Goal: Communication & Community: Answer question/provide support

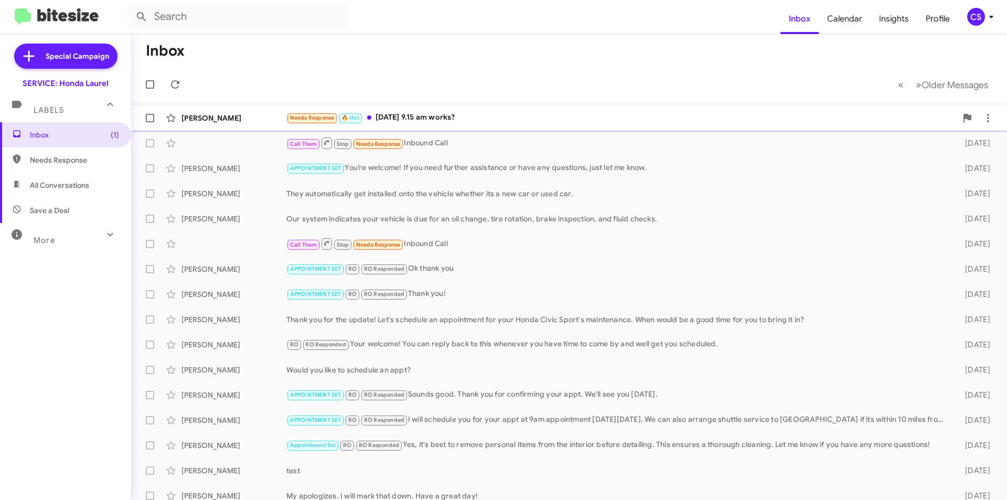
click at [475, 112] on div "Needs Response 🔥 Hot [DATE] 9.15 am works?" at bounding box center [621, 118] width 670 height 12
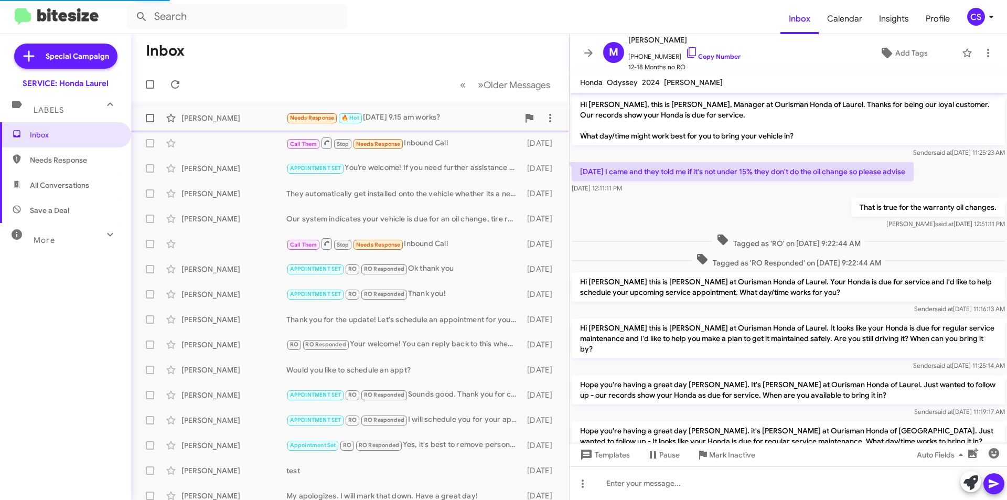
scroll to position [238, 0]
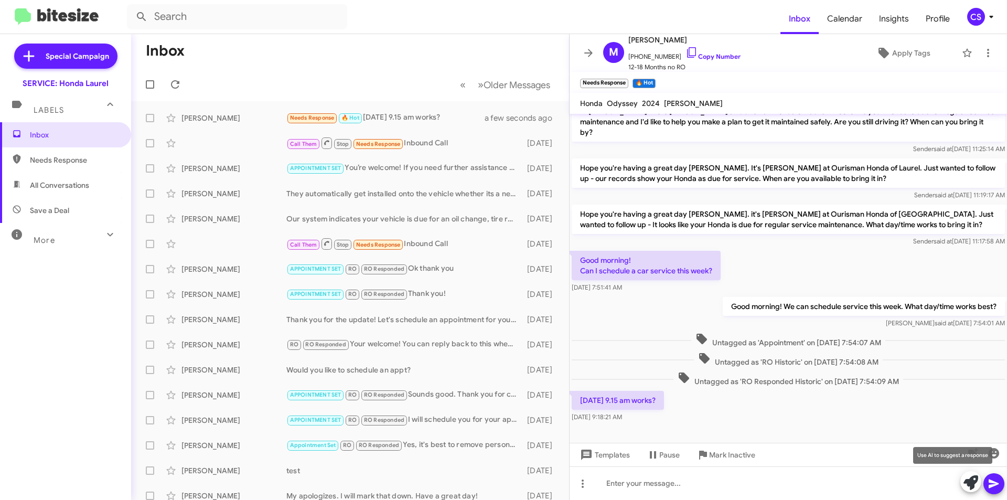
click at [969, 479] on icon at bounding box center [971, 482] width 15 height 15
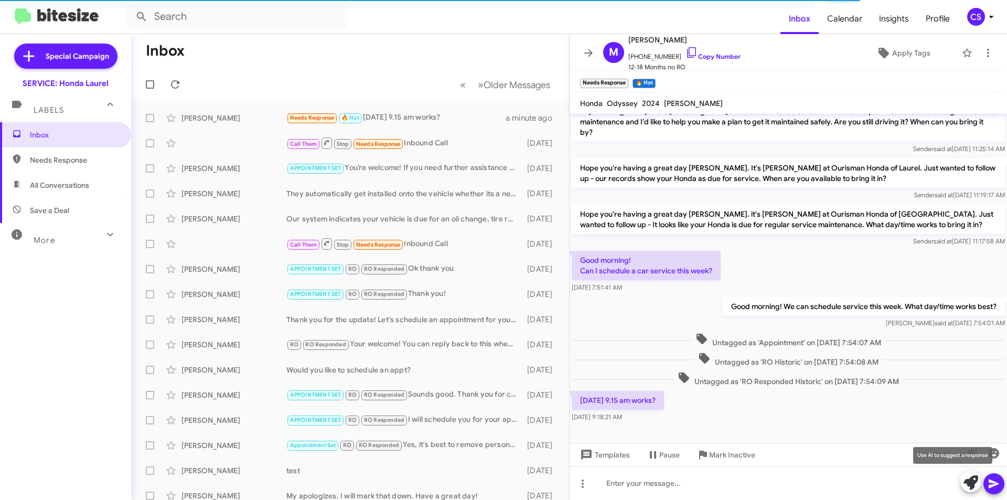
click at [973, 478] on icon at bounding box center [971, 482] width 15 height 15
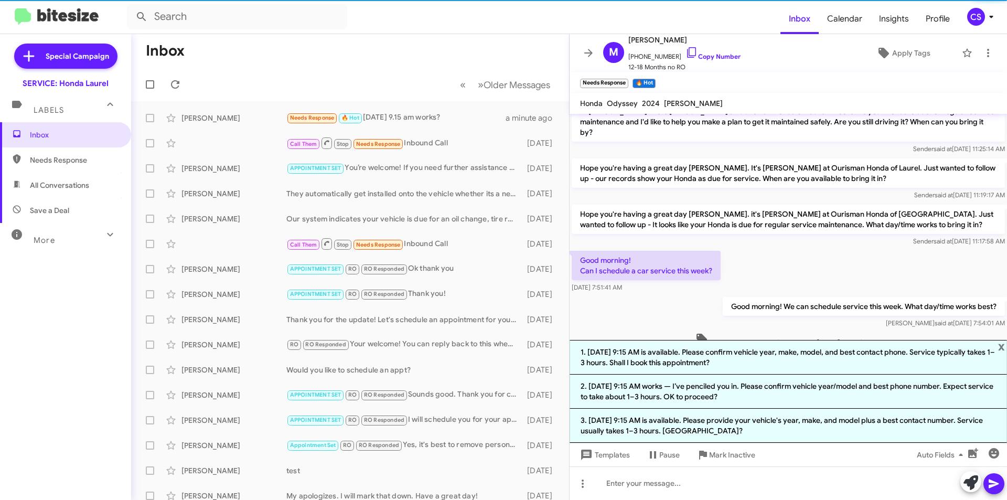
click at [720, 357] on li "1. [DATE] 9:15 AM is available. Please confirm vehicle year, make, model, and b…" at bounding box center [789, 357] width 438 height 35
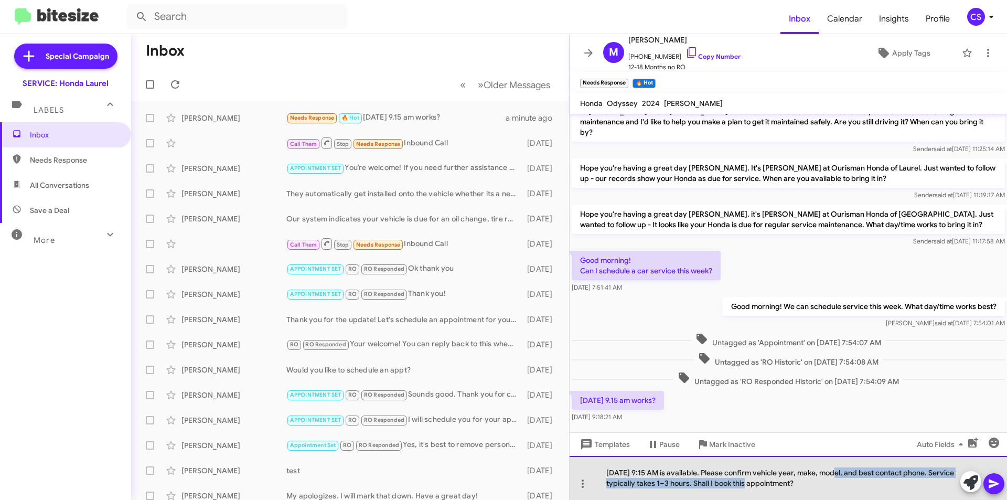
drag, startPoint x: 834, startPoint y: 475, endPoint x: 800, endPoint y: 481, distance: 34.5
click at [769, 482] on div "[DATE] 9:15 AM is available. Please confirm vehicle year, make, model, and best…" at bounding box center [789, 478] width 438 height 44
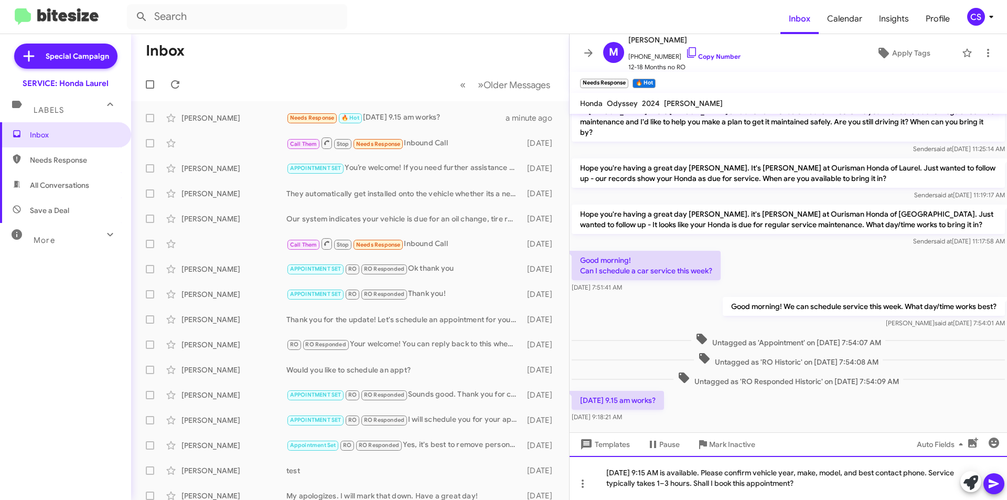
click at [826, 482] on div "[DATE] 9:15 AM is available. Please confirm vehicle year, make, model, and best…" at bounding box center [789, 478] width 438 height 44
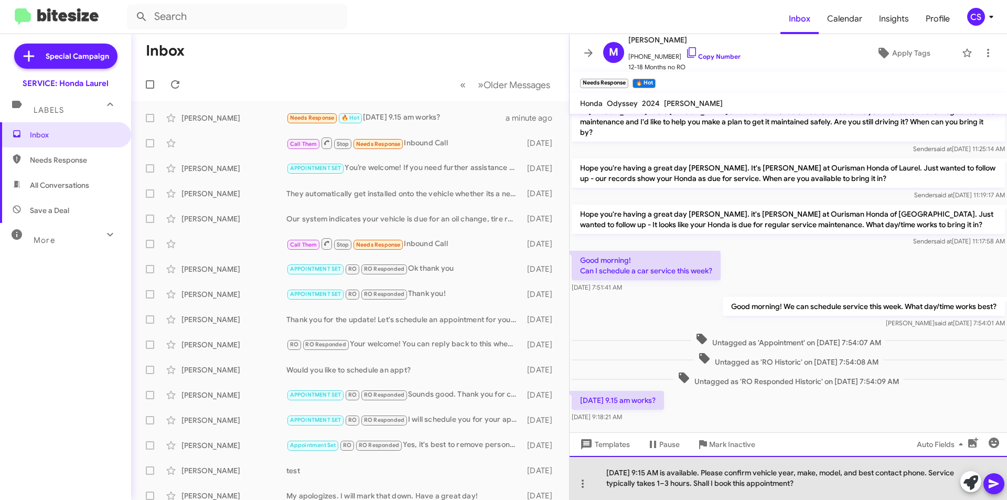
drag, startPoint x: 827, startPoint y: 482, endPoint x: 715, endPoint y: 469, distance: 112.4
click at [713, 471] on div "[DATE] 9:15 AM is available. Please confirm vehicle year, make, model, and best…" at bounding box center [789, 478] width 438 height 44
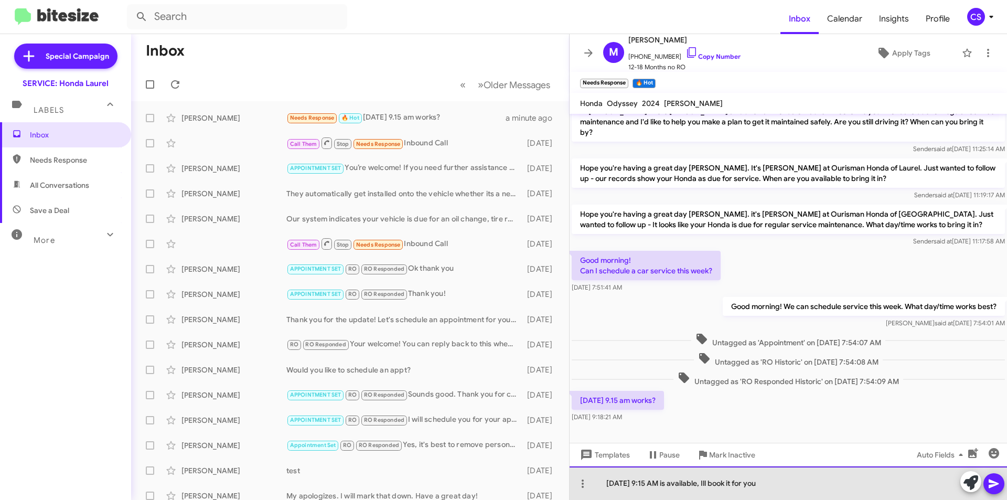
click at [793, 481] on div "[DATE] 9:15 AM is available, Ill book it for you" at bounding box center [789, 483] width 438 height 34
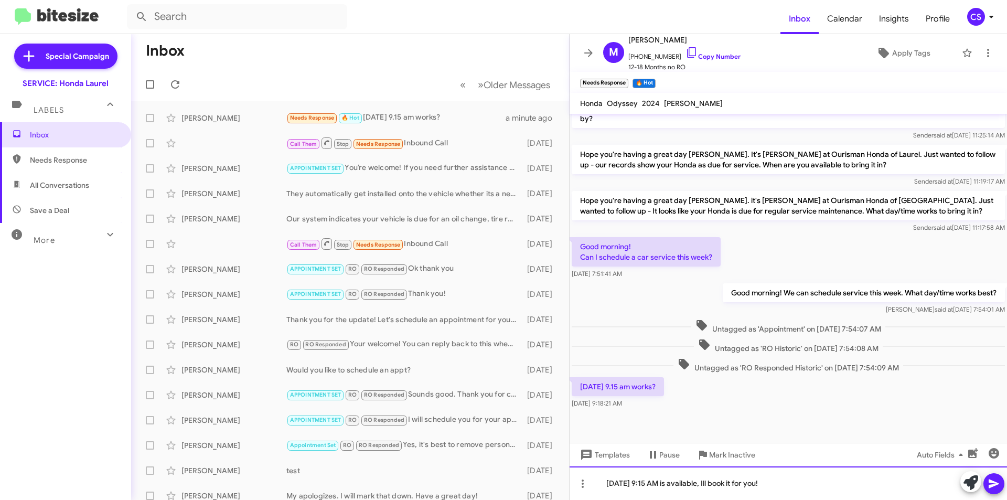
scroll to position [259, 0]
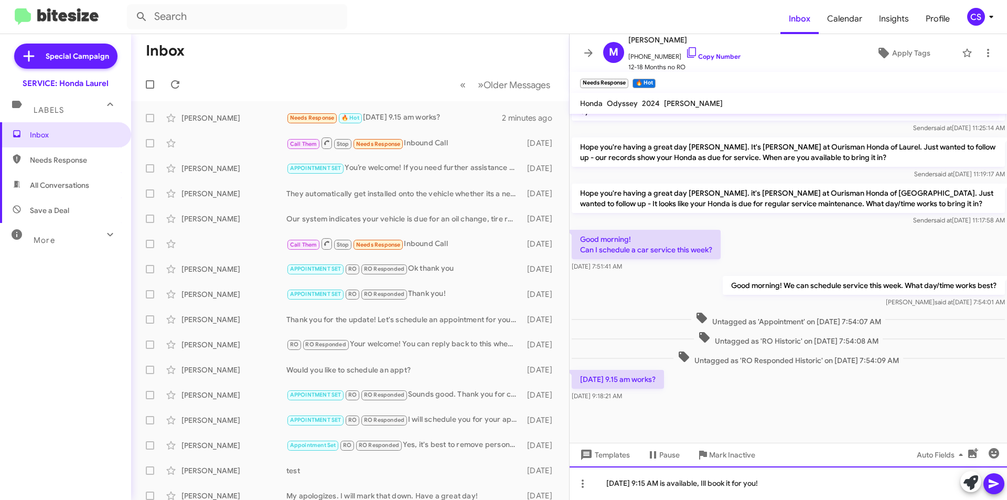
click at [720, 484] on div "[DATE] 9:15 AM is available, Ill book it for you!" at bounding box center [789, 483] width 438 height 34
drag, startPoint x: 719, startPoint y: 483, endPoint x: 888, endPoint y: 418, distance: 180.3
click at [892, 412] on div at bounding box center [789, 422] width 438 height 39
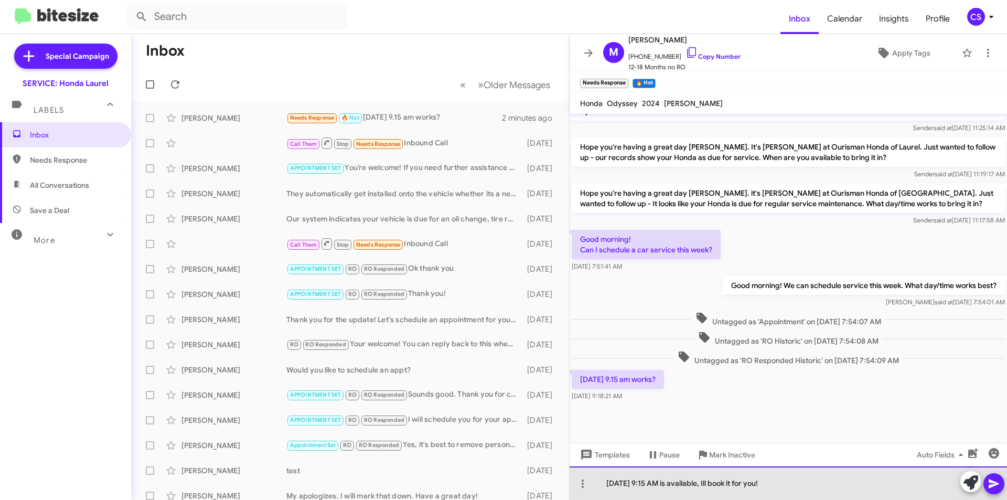
click at [720, 482] on div "[DATE] 9:15 AM is available, Ill book it for you!" at bounding box center [789, 483] width 438 height 34
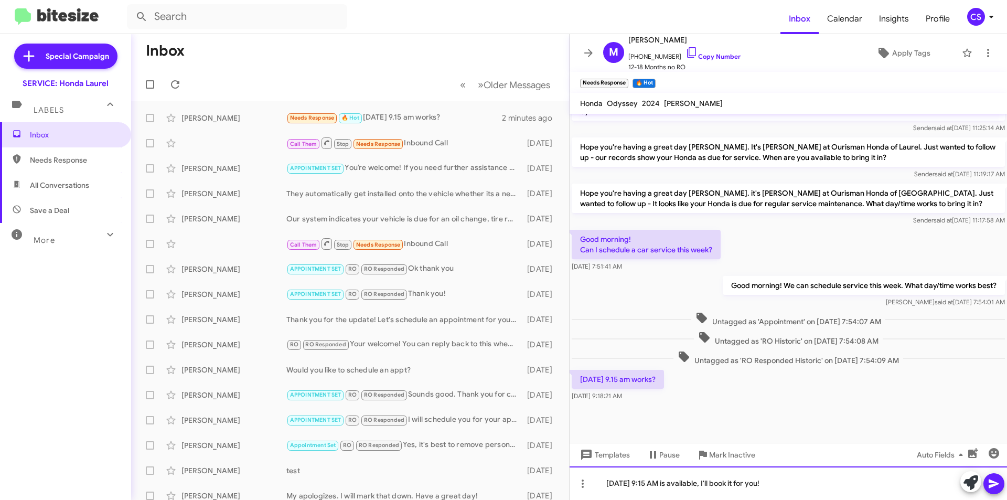
click at [833, 478] on div "[DATE] 9:15 AM is available, I'll book it for you!" at bounding box center [789, 483] width 438 height 34
click at [990, 482] on icon at bounding box center [994, 483] width 10 height 9
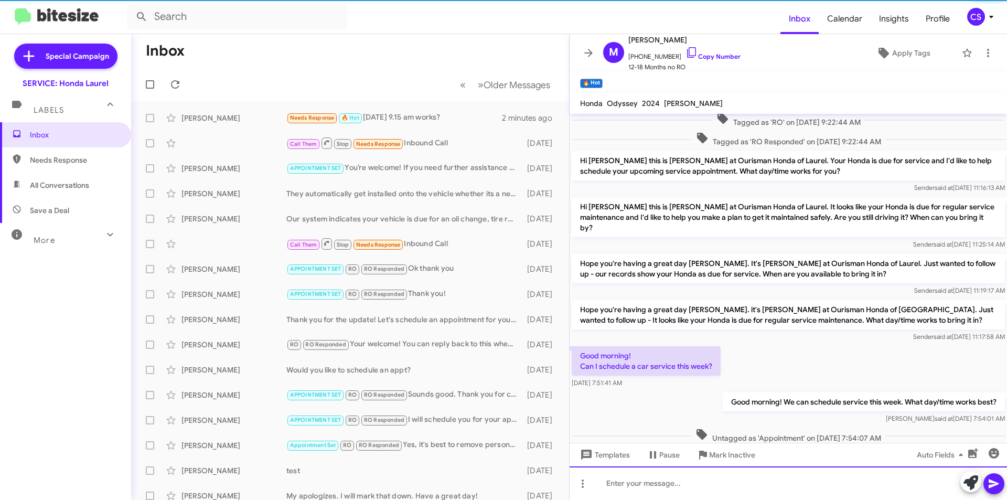
scroll to position [157, 0]
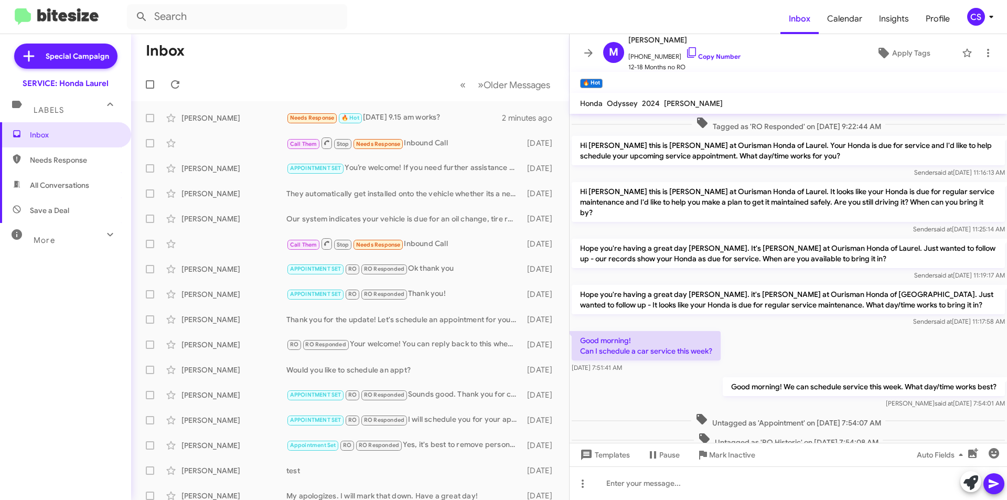
click at [666, 78] on mat-toolbar "🔥 Hot ×" at bounding box center [789, 82] width 438 height 21
drag, startPoint x: 602, startPoint y: 78, endPoint x: 737, endPoint y: 71, distance: 135.0
click at [603, 78] on span "×" at bounding box center [600, 78] width 6 height 13
click at [915, 56] on span "Apply Tags" at bounding box center [911, 53] width 38 height 19
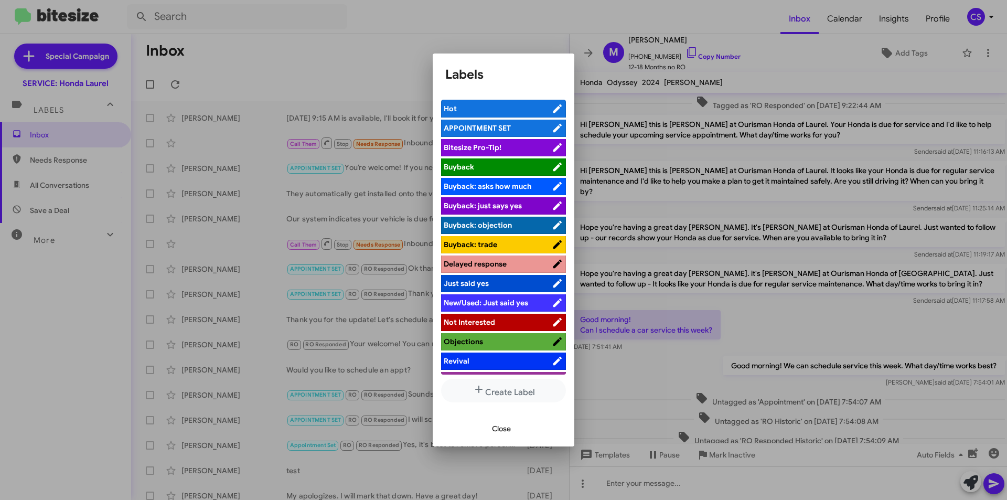
click at [481, 121] on li "APPOINTMENT SET" at bounding box center [503, 128] width 125 height 17
click at [515, 123] on span "APPOINTMENT SET" at bounding box center [498, 128] width 108 height 10
click at [389, 29] on div at bounding box center [503, 250] width 1007 height 500
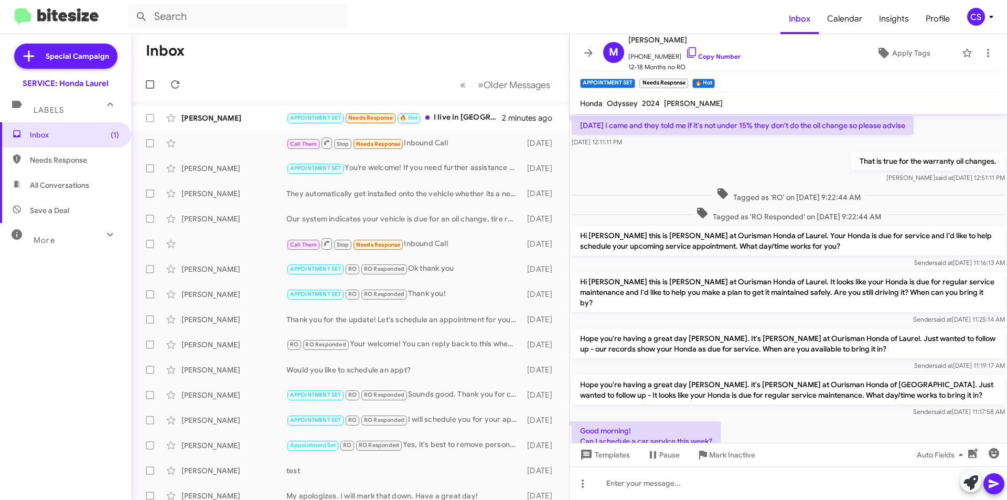
scroll to position [386, 0]
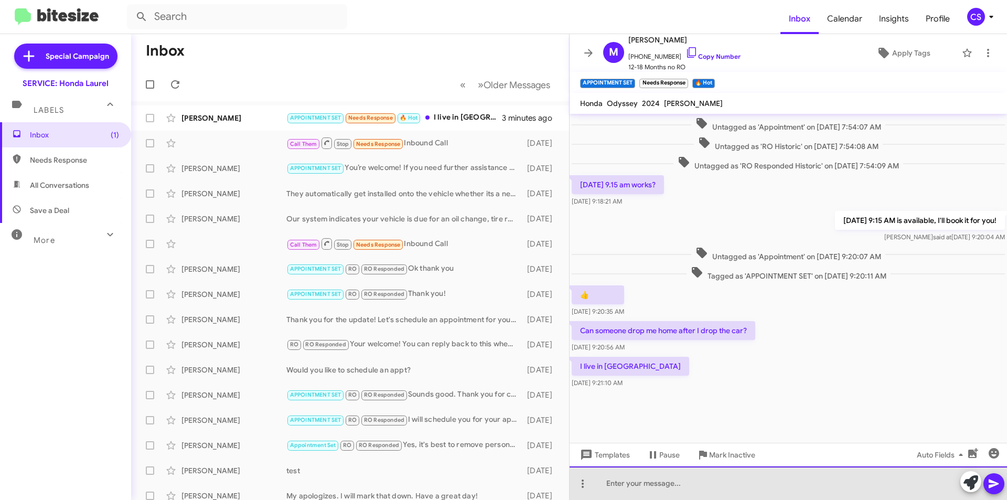
click at [646, 474] on div at bounding box center [789, 483] width 438 height 34
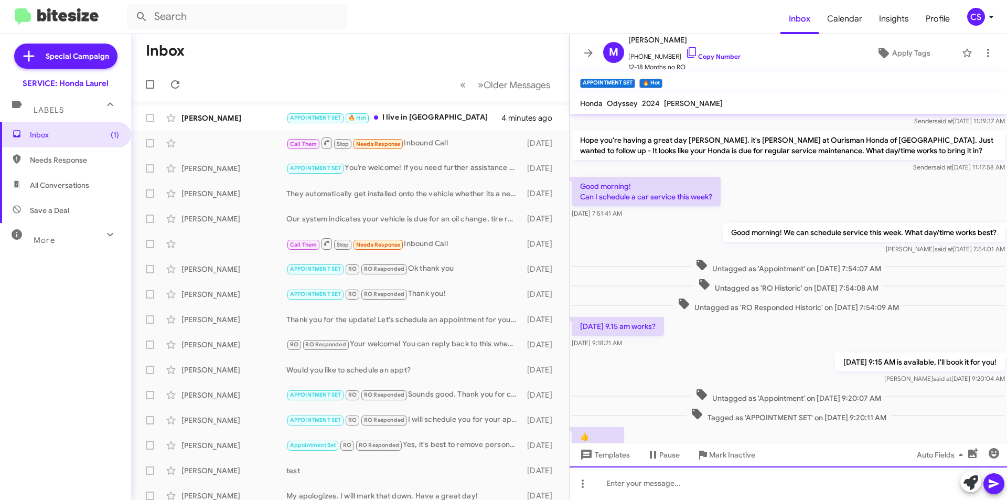
scroll to position [532, 0]
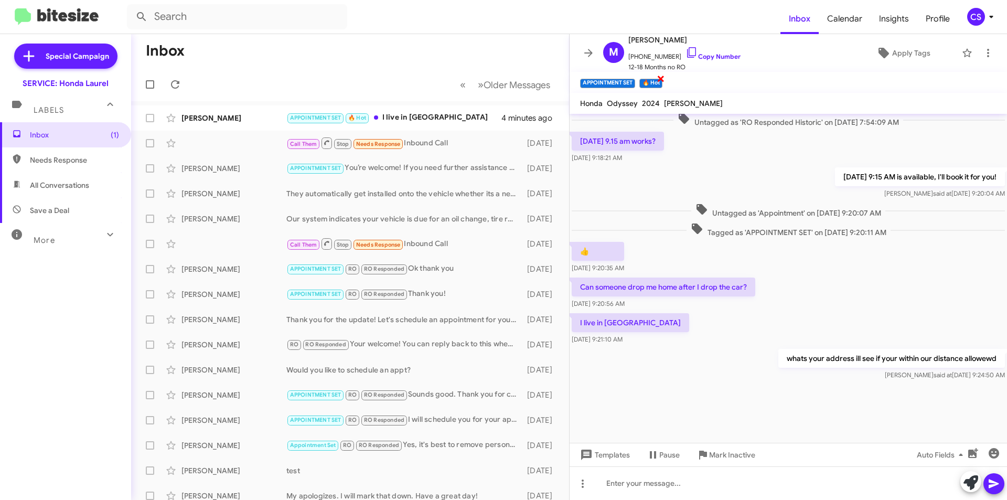
click at [662, 79] on span "×" at bounding box center [661, 78] width 8 height 13
click at [605, 50] on div "M" at bounding box center [613, 52] width 21 height 21
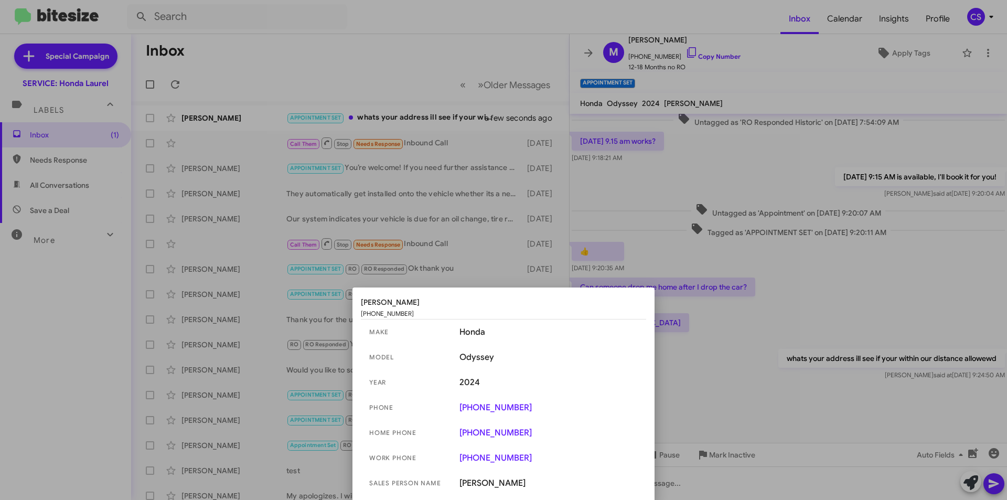
click at [435, 56] on div at bounding box center [503, 250] width 1007 height 500
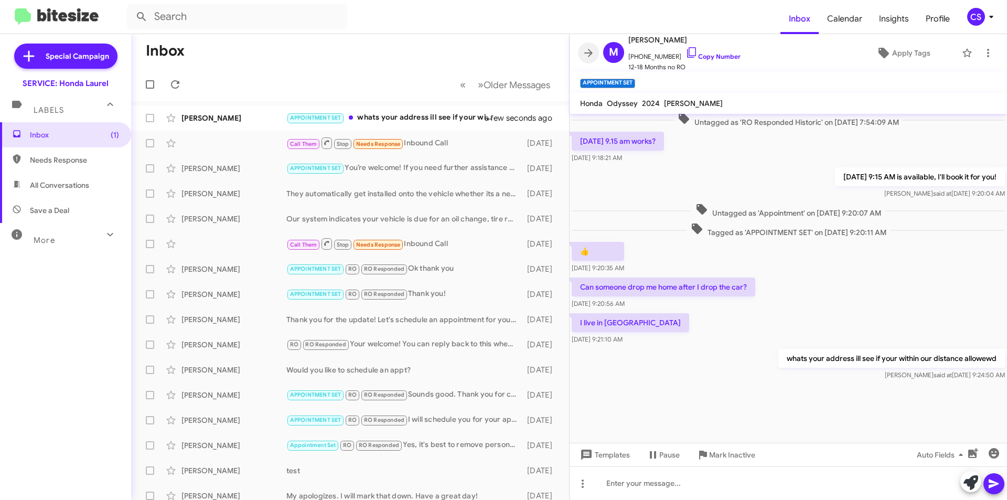
click at [584, 53] on span at bounding box center [588, 53] width 21 height 13
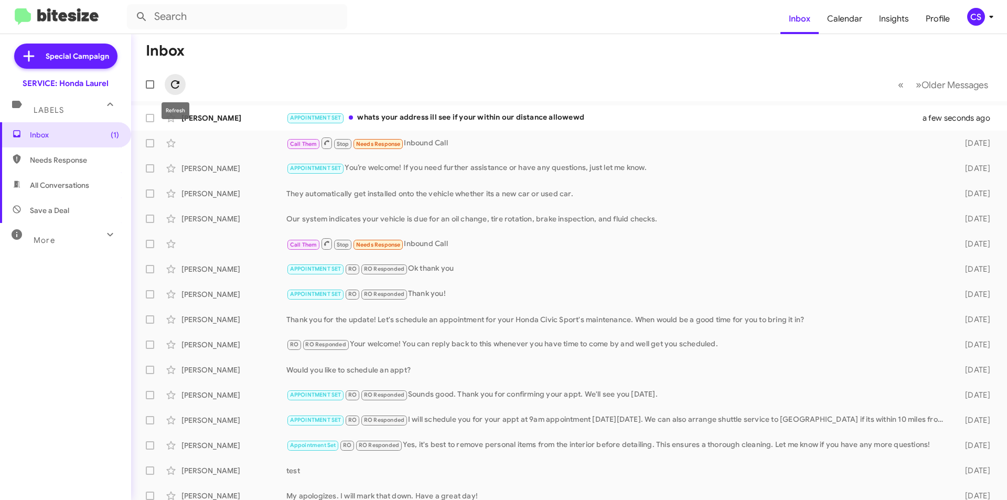
click at [172, 77] on button at bounding box center [175, 84] width 21 height 21
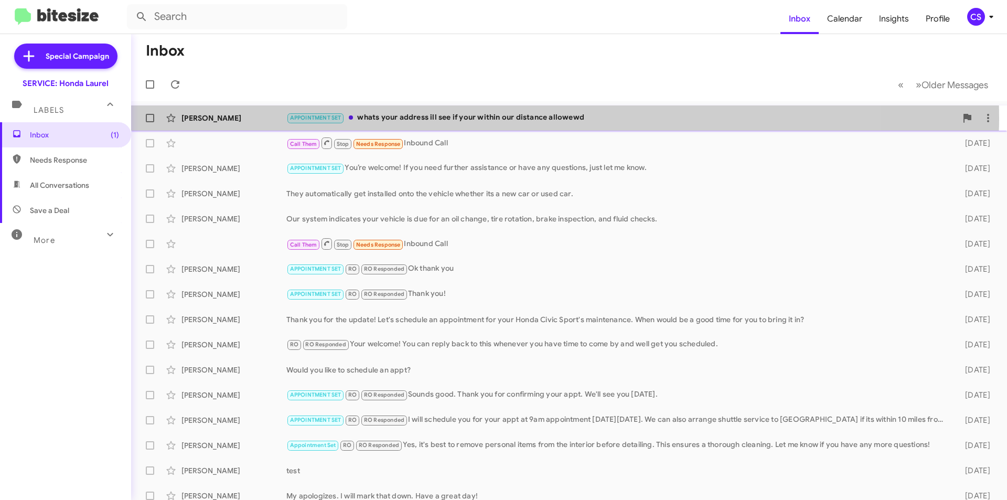
click at [474, 118] on div "APPOINTMENT SET whats your address ill see if your within our distance allowewd" at bounding box center [621, 118] width 670 height 12
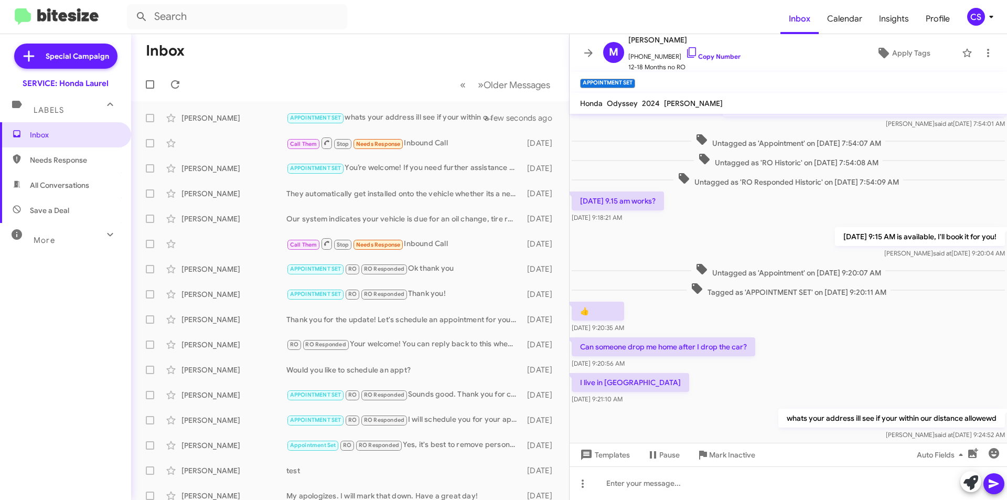
scroll to position [370, 0]
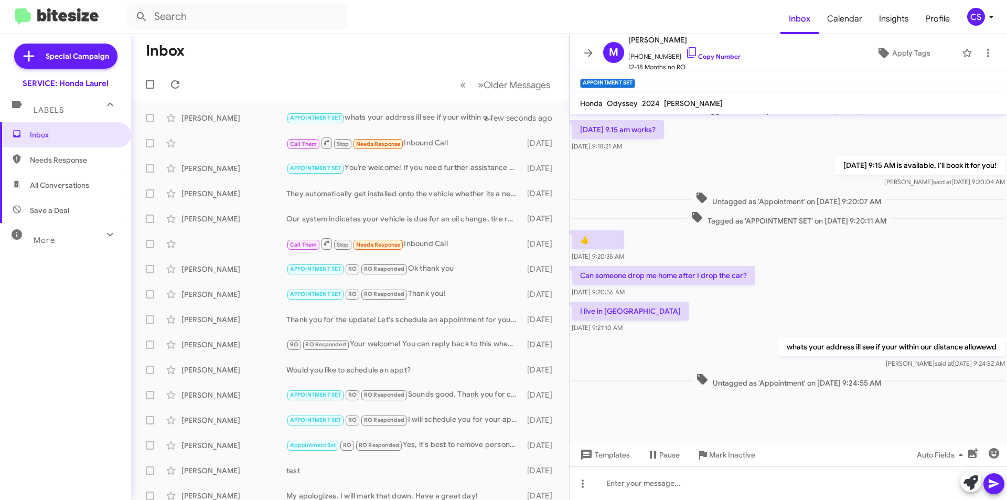
click at [683, 86] on mat-toolbar "APPOINTMENT SET ×" at bounding box center [789, 82] width 438 height 21
click at [592, 52] on icon at bounding box center [588, 53] width 8 height 8
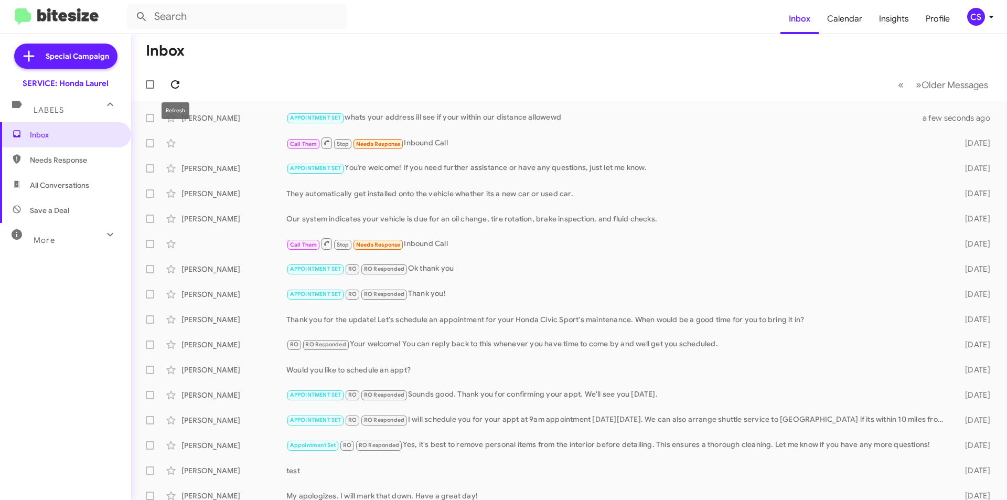
click at [173, 85] on icon at bounding box center [175, 84] width 13 height 13
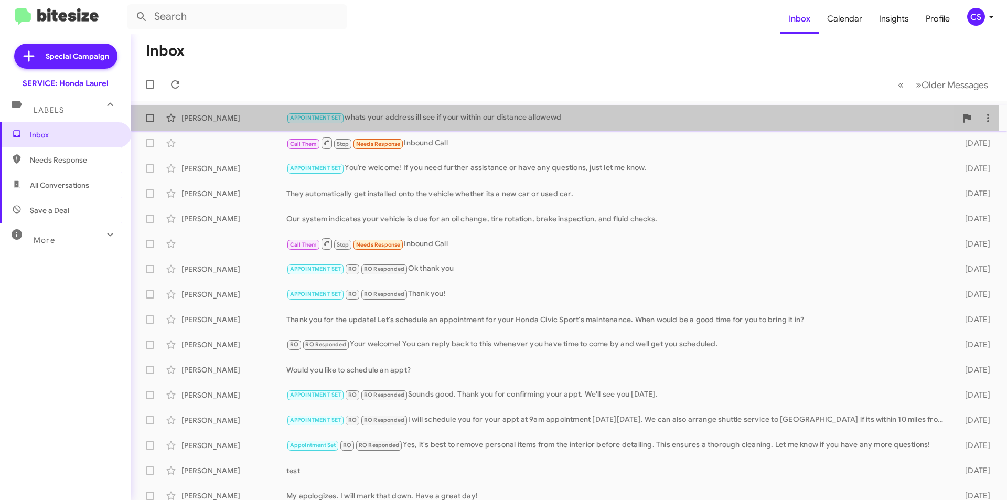
click at [443, 116] on div "APPOINTMENT SET whats your address ill see if your within our distance allowewd" at bounding box center [621, 118] width 670 height 12
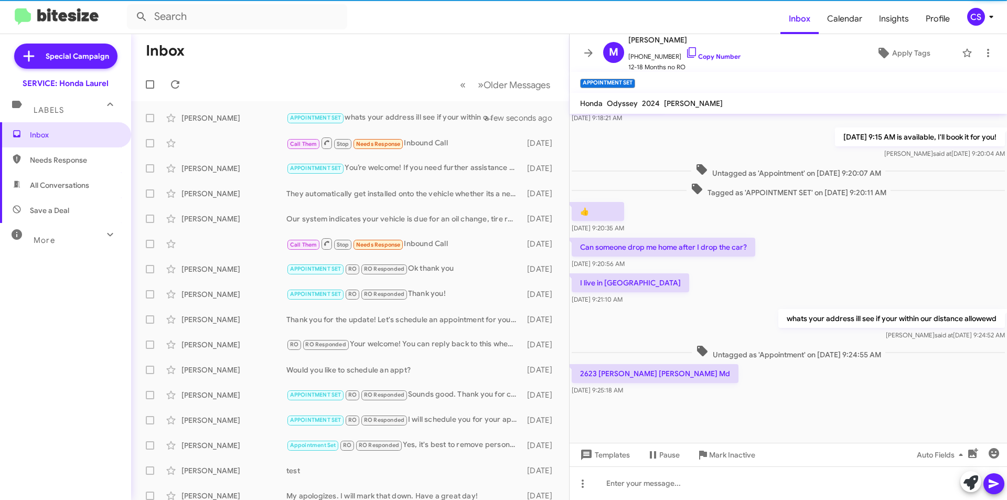
scroll to position [386, 0]
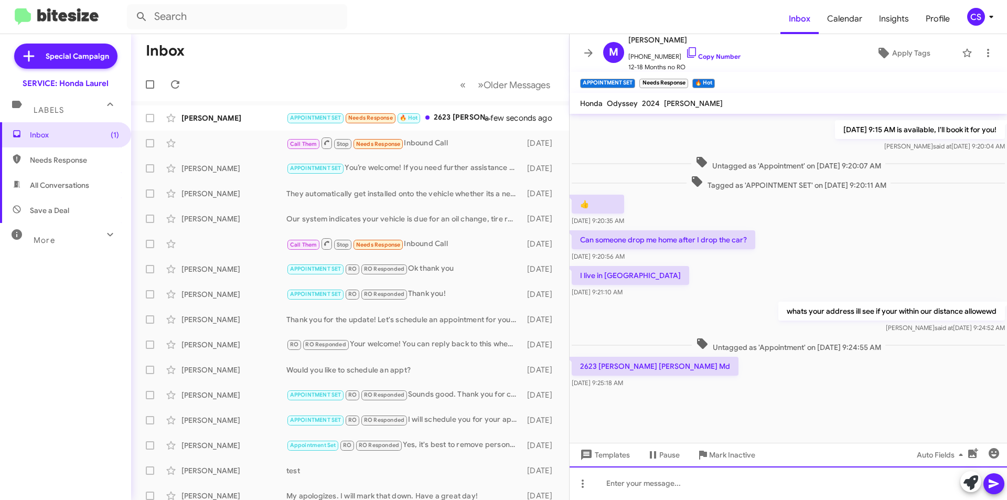
click at [681, 477] on div at bounding box center [789, 483] width 438 height 34
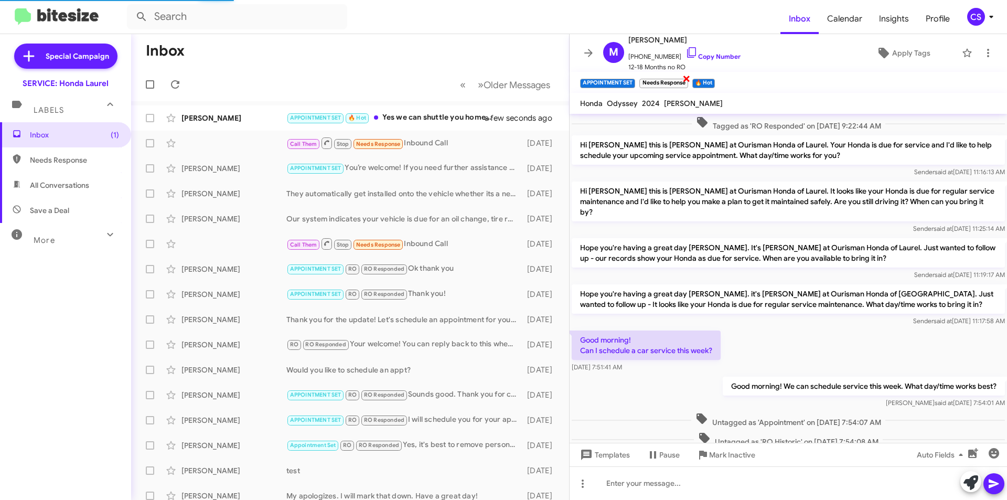
scroll to position [52, 0]
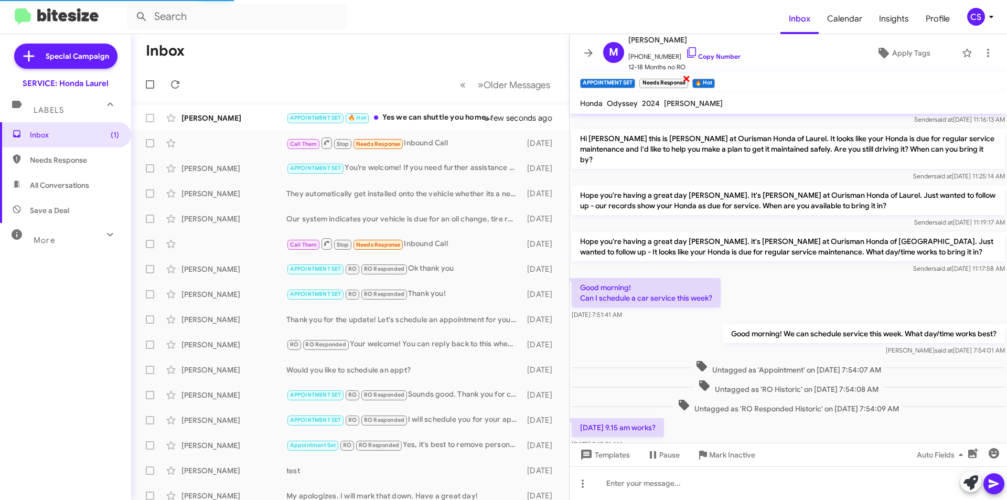
click at [686, 77] on span "×" at bounding box center [687, 78] width 8 height 13
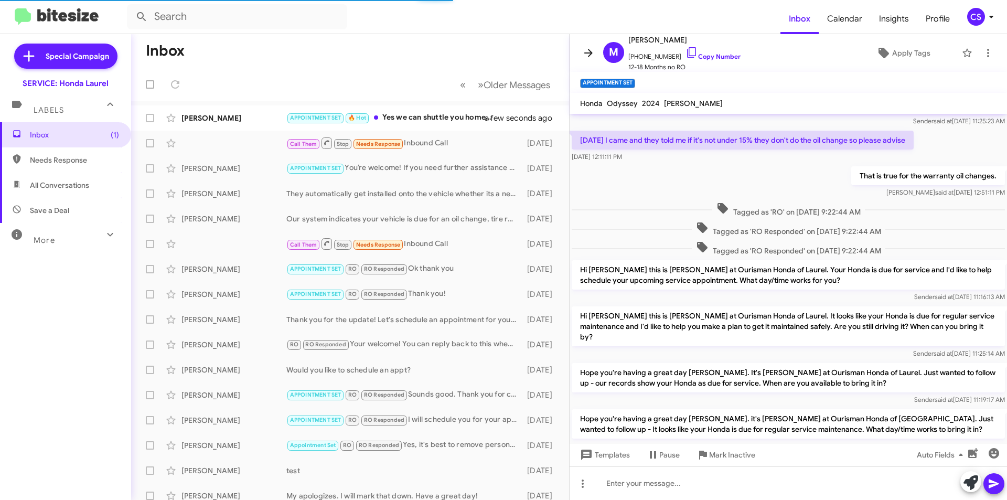
click at [585, 53] on icon at bounding box center [588, 53] width 8 height 8
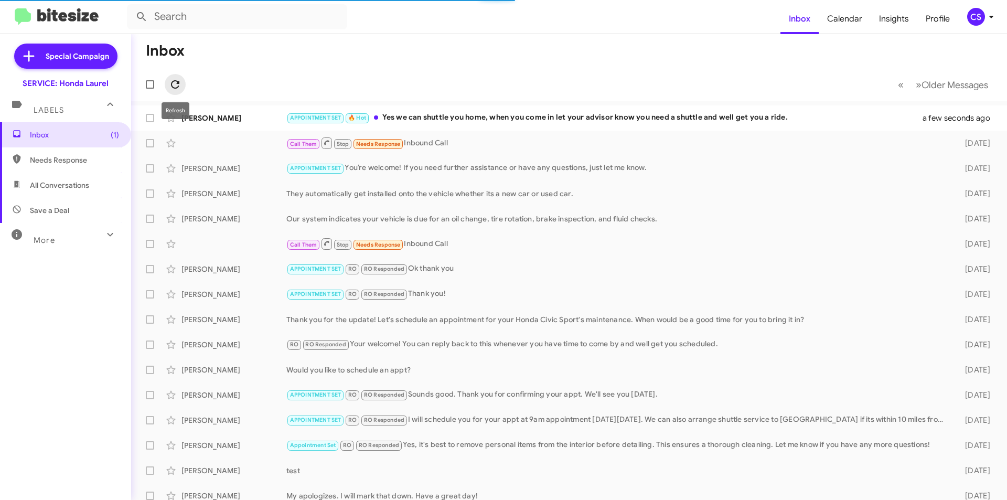
click at [178, 86] on icon at bounding box center [175, 84] width 13 height 13
click at [505, 115] on div "APPOINTMENT SET 🔥 Hot Yes we can shuttle you home, when you come in let your ad…" at bounding box center [621, 118] width 670 height 12
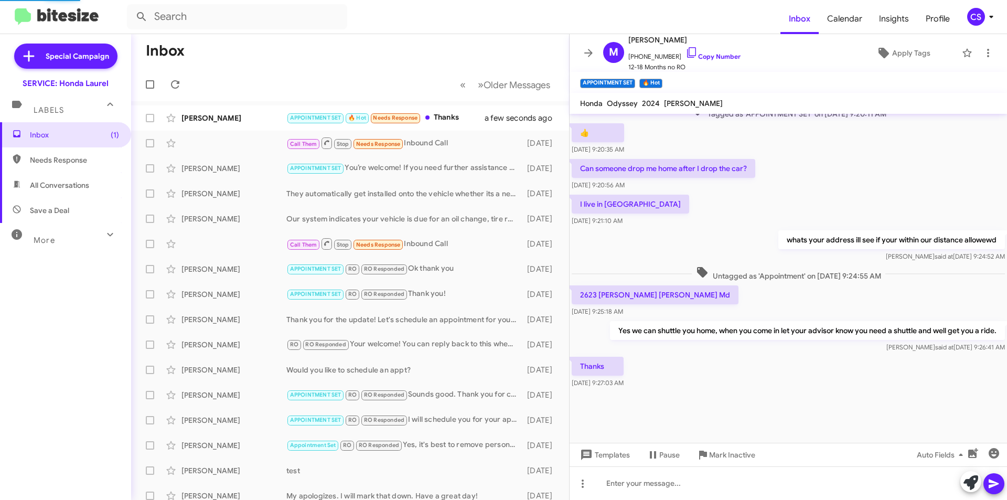
scroll to position [392, 0]
click at [962, 481] on button at bounding box center [971, 481] width 21 height 21
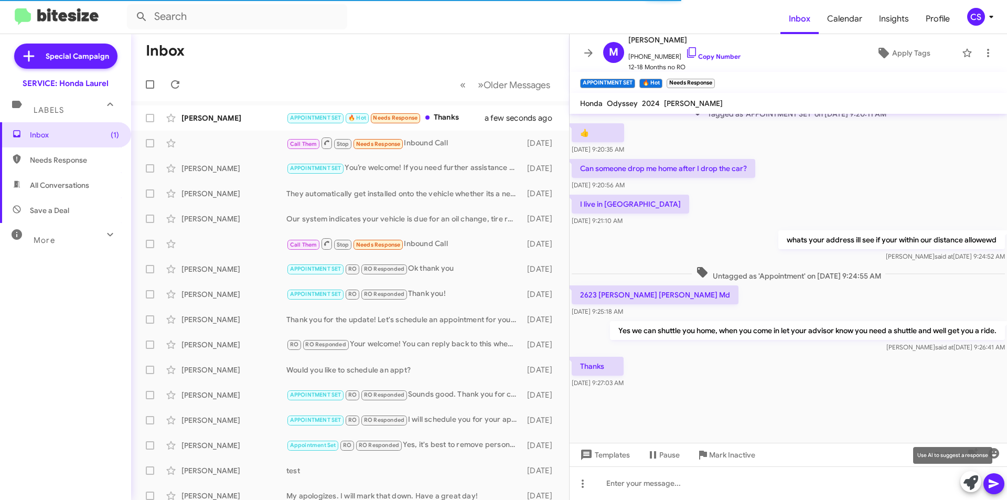
click at [971, 485] on icon at bounding box center [971, 482] width 15 height 15
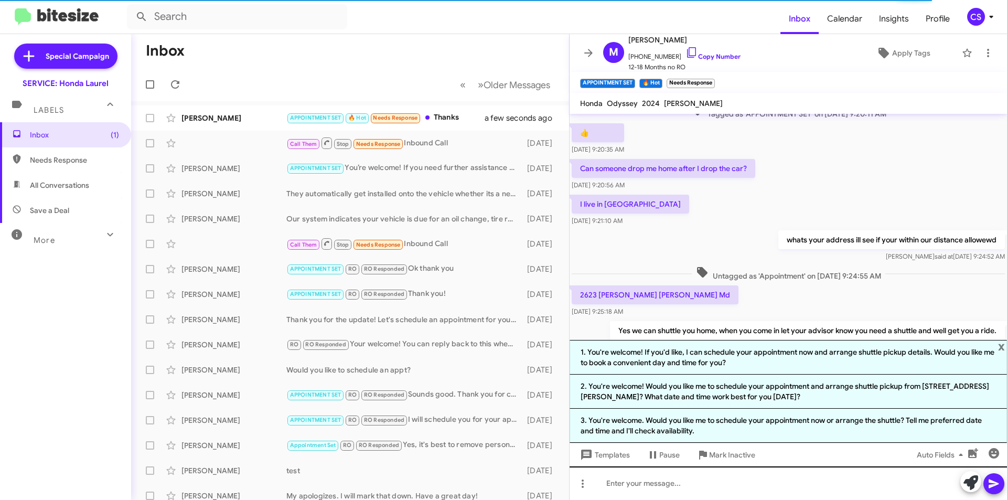
scroll to position [402, 0]
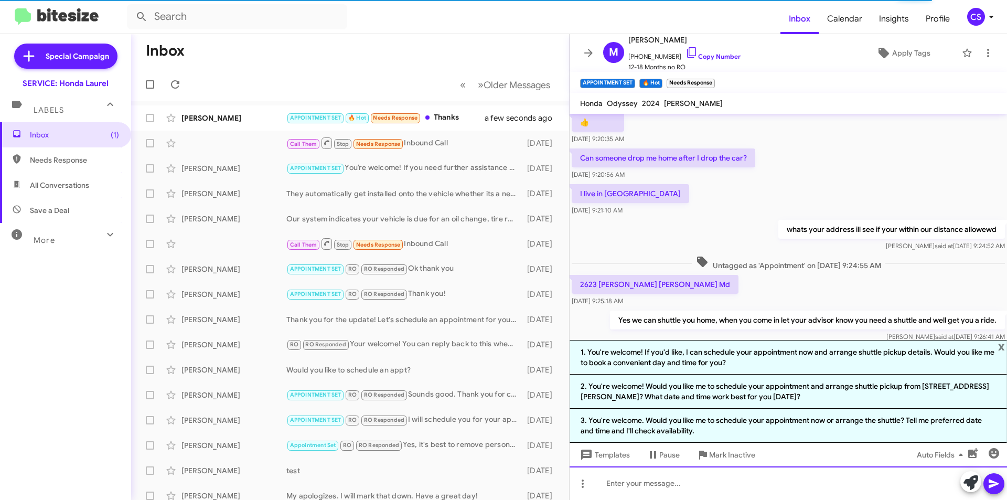
click at [657, 485] on div at bounding box center [789, 483] width 438 height 34
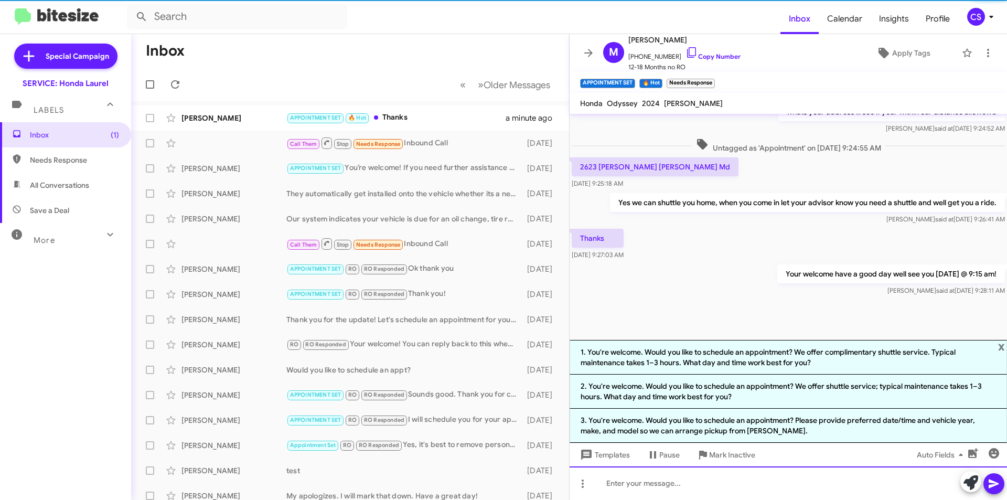
scroll to position [0, 0]
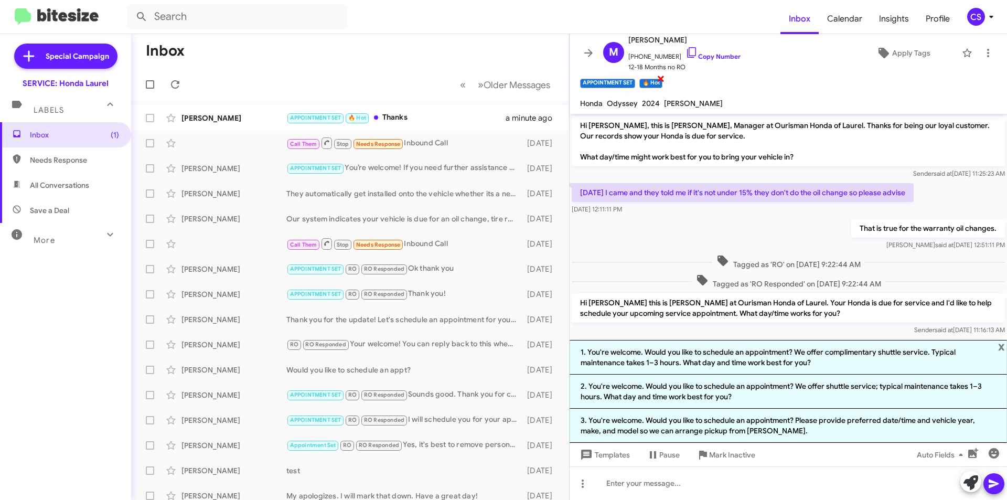
drag, startPoint x: 658, startPoint y: 76, endPoint x: 520, endPoint y: 46, distance: 141.3
click at [659, 76] on span "×" at bounding box center [661, 78] width 8 height 13
click at [174, 86] on icon at bounding box center [175, 84] width 13 height 13
click at [586, 54] on icon at bounding box center [588, 53] width 13 height 13
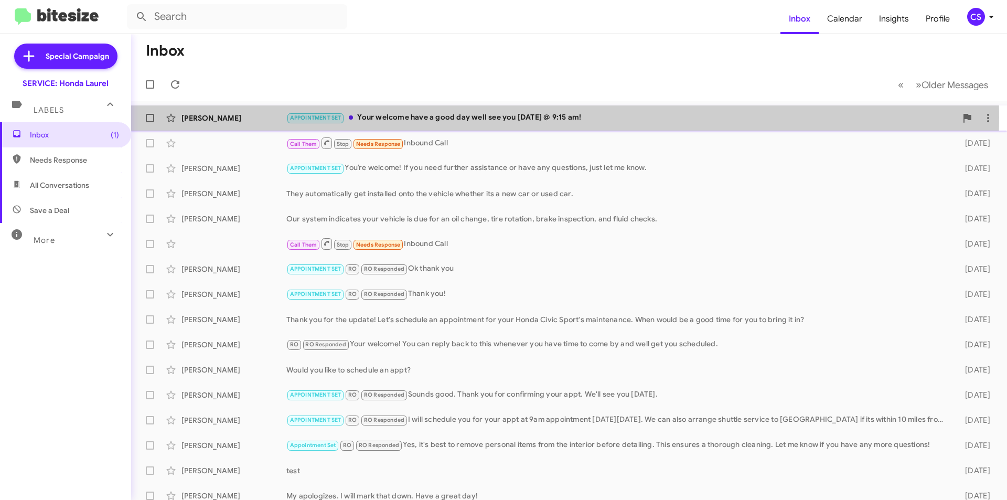
click at [390, 118] on div "APPOINTMENT SET Your welcome have a good day well see you [DATE] @ 9:15 am!" at bounding box center [621, 118] width 670 height 12
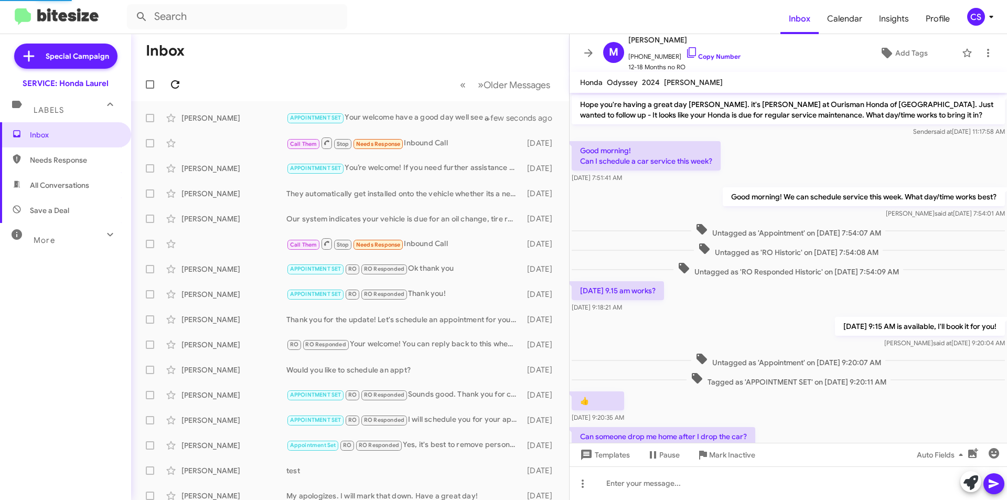
scroll to position [323, 0]
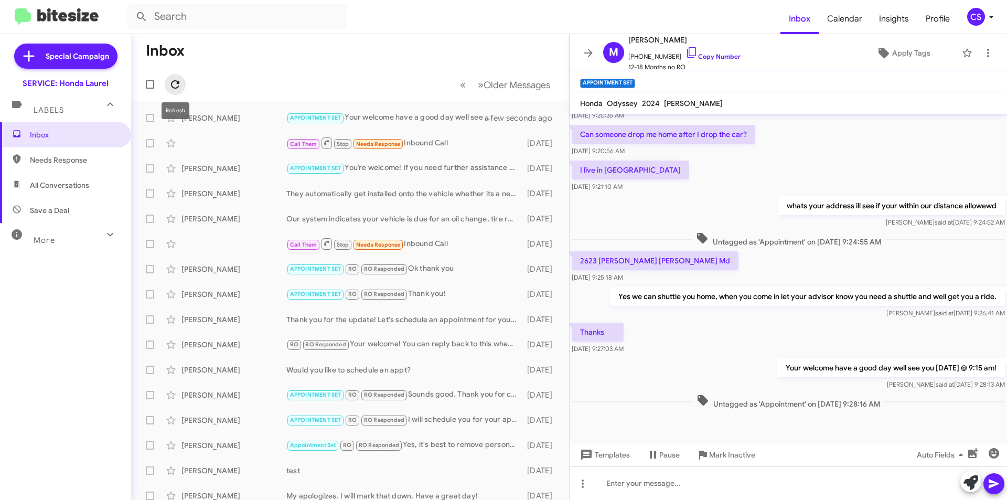
click at [171, 86] on icon at bounding box center [175, 84] width 13 height 13
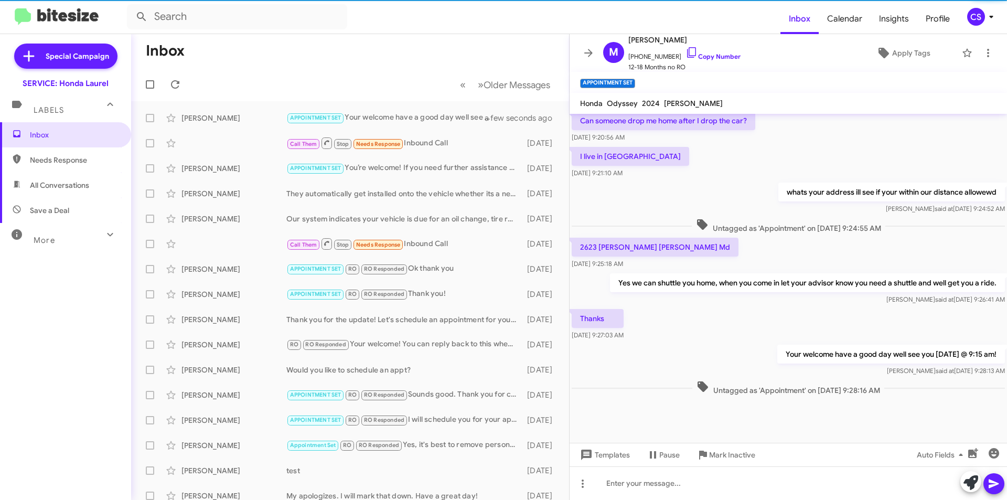
scroll to position [344, 0]
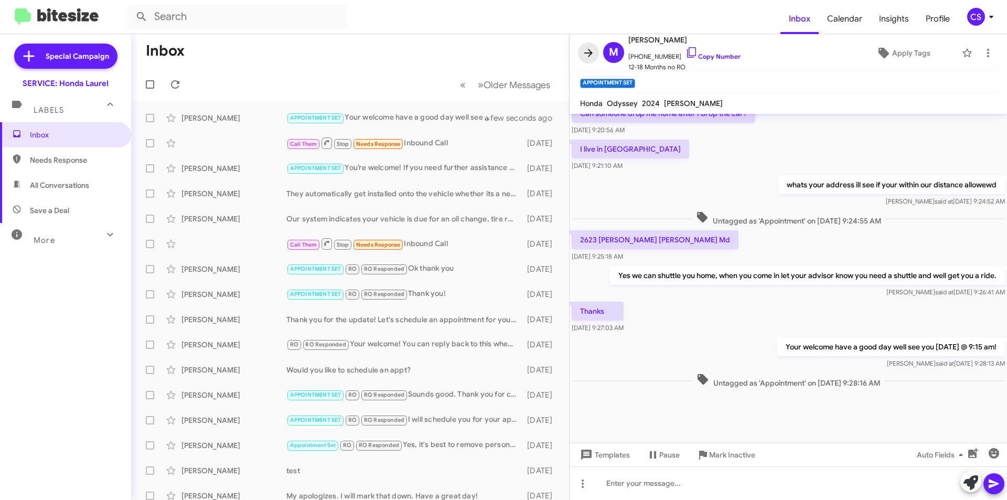
click at [587, 50] on icon at bounding box center [588, 53] width 13 height 13
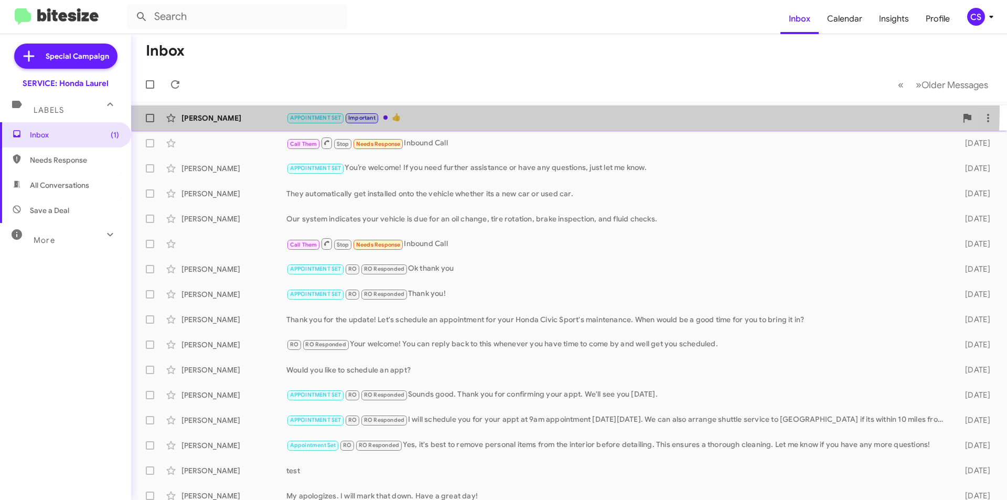
click at [522, 109] on div "[PERSON_NAME] APPOINTMENT SET Important 👍 a few seconds ago" at bounding box center [569, 118] width 859 height 21
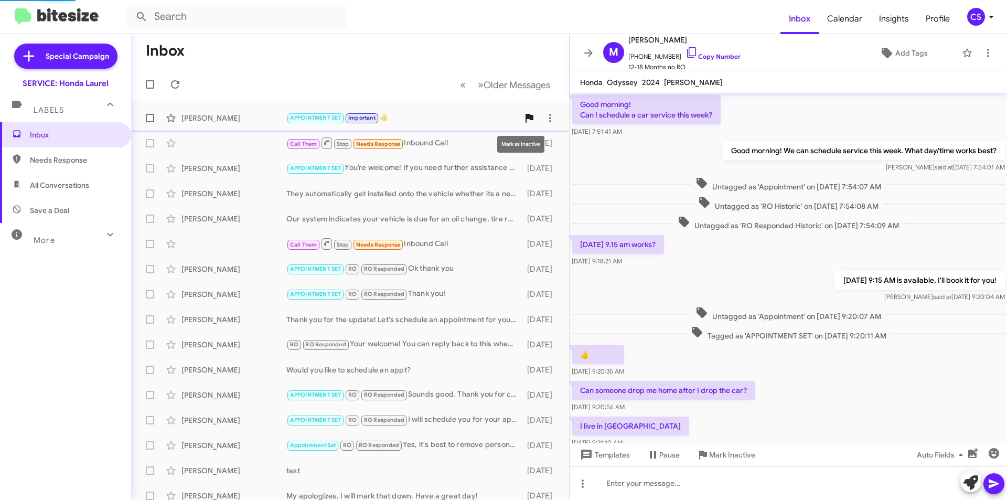
scroll to position [313, 0]
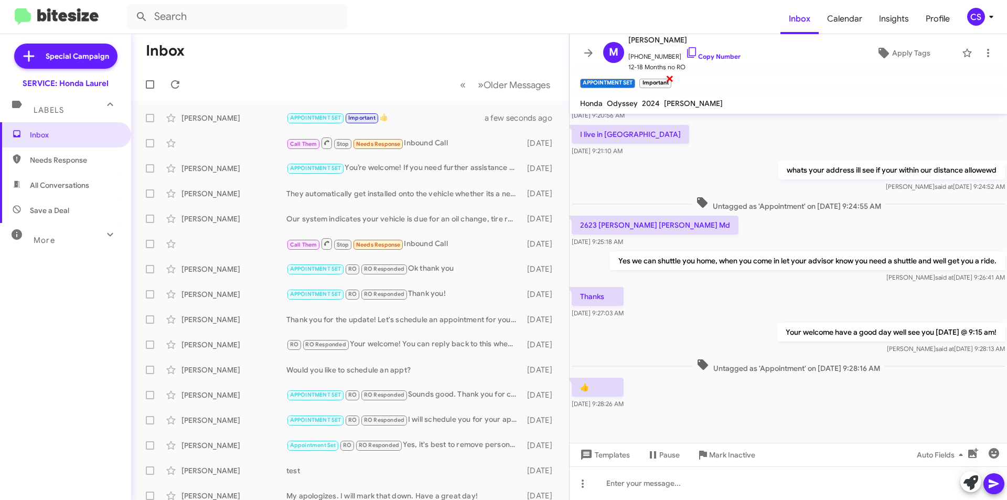
click at [670, 76] on span "×" at bounding box center [670, 78] width 8 height 13
click at [294, 42] on mat-toolbar-row "Inbox" at bounding box center [350, 51] width 438 height 34
click at [174, 83] on icon at bounding box center [175, 84] width 13 height 13
drag, startPoint x: 585, startPoint y: 52, endPoint x: 669, endPoint y: 102, distance: 97.9
click at [592, 55] on icon at bounding box center [588, 53] width 13 height 13
